Goal: Information Seeking & Learning: Learn about a topic

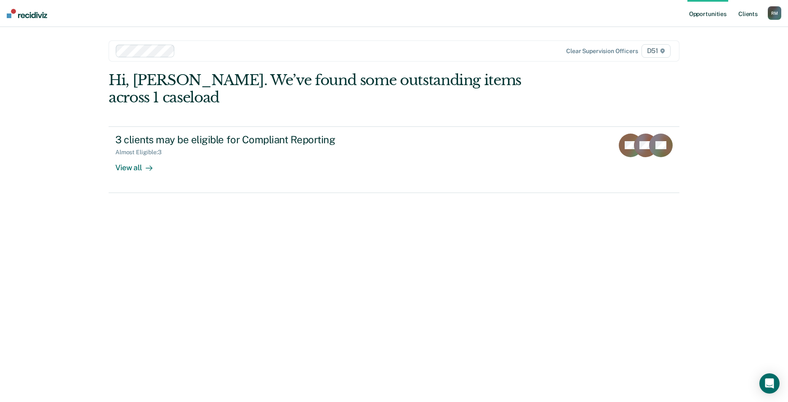
click at [753, 12] on link "Client s" at bounding box center [748, 13] width 23 height 27
click at [623, 13] on link "Client s" at bounding box center [748, 13] width 23 height 27
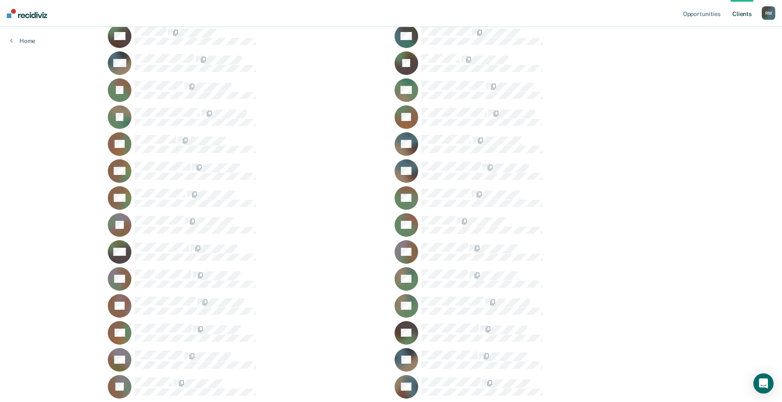
scroll to position [365, 0]
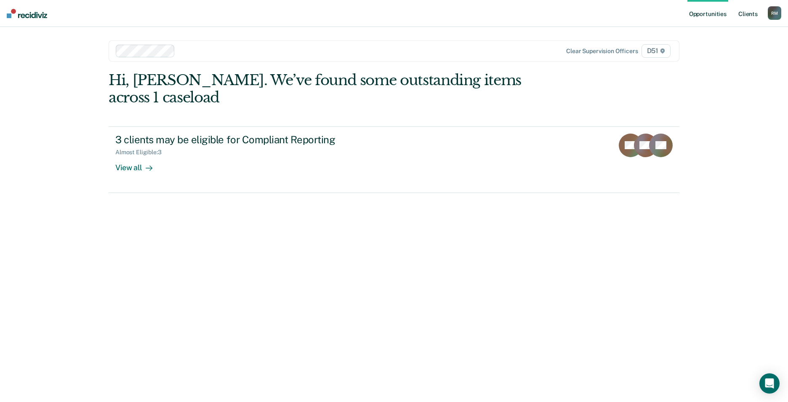
click at [623, 10] on link "Client s" at bounding box center [748, 13] width 23 height 27
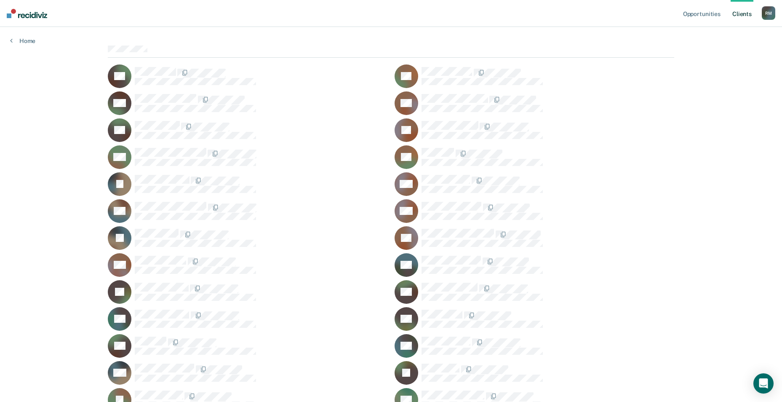
scroll to position [42, 0]
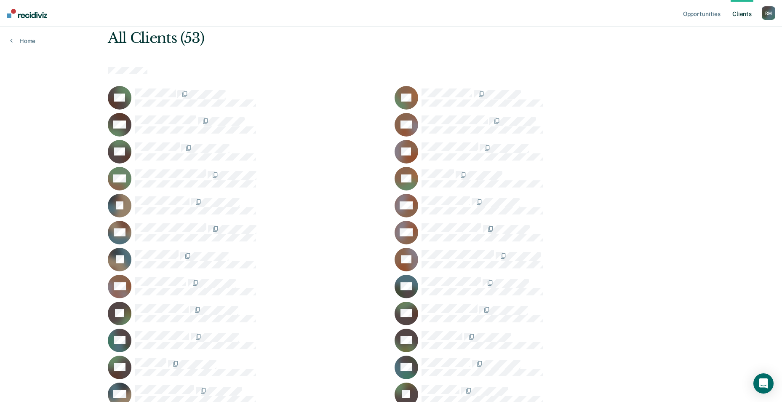
click at [258, 311] on div at bounding box center [261, 309] width 253 height 11
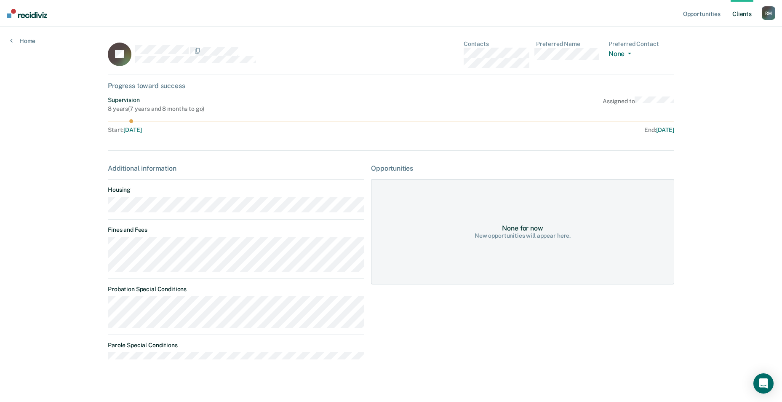
click at [623, 10] on link "Client s" at bounding box center [741, 13] width 23 height 27
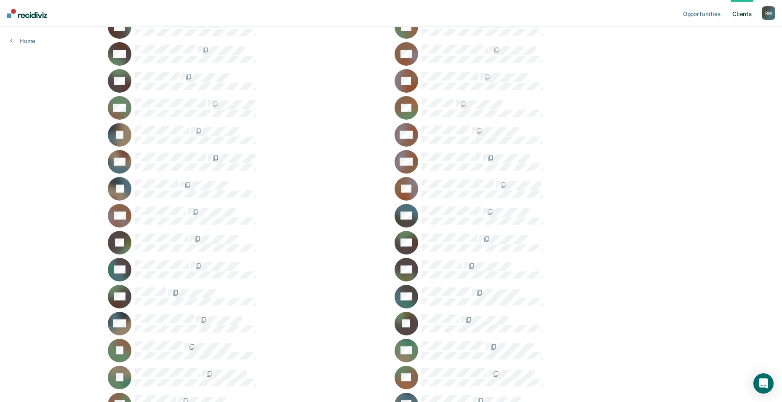
scroll to position [118, 0]
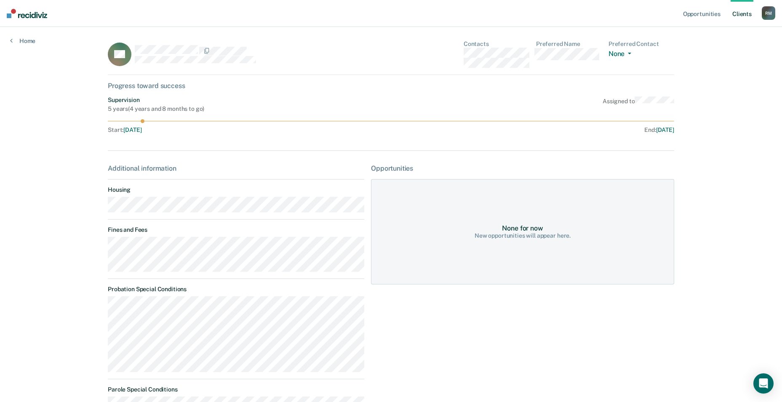
click at [623, 14] on link "Client s" at bounding box center [741, 13] width 23 height 27
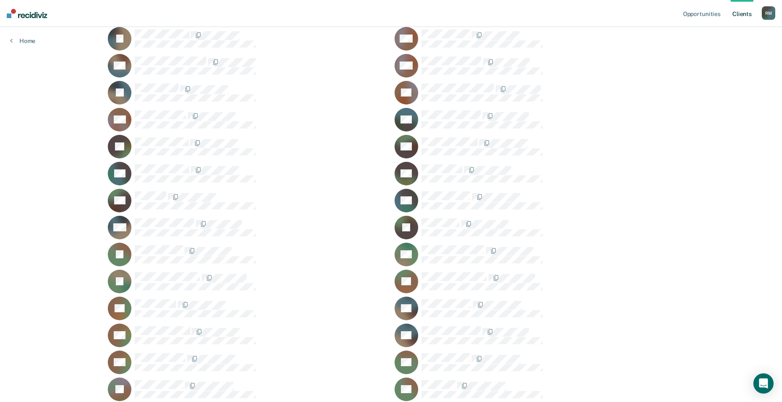
scroll to position [210, 0]
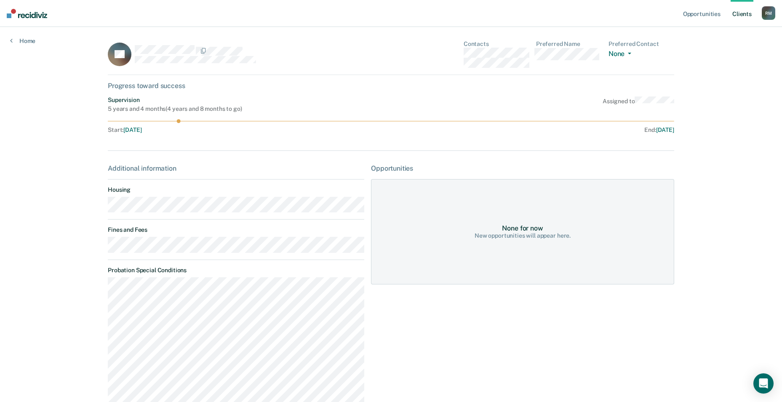
click at [623, 10] on link "Client s" at bounding box center [741, 13] width 23 height 27
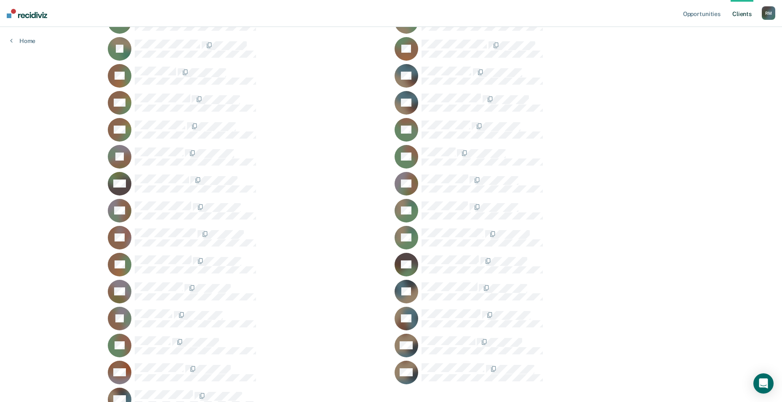
scroll to position [441, 0]
